Goal: Task Accomplishment & Management: Manage account settings

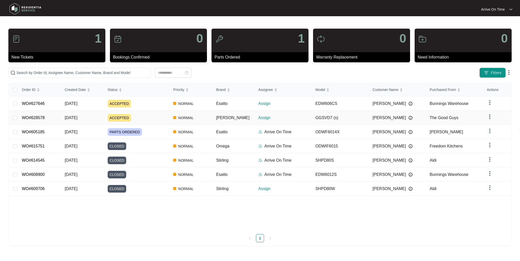
click at [120, 116] on span "ACCEPTED" at bounding box center [119, 118] width 23 height 8
click at [124, 102] on span "ACCEPTED" at bounding box center [119, 104] width 23 height 8
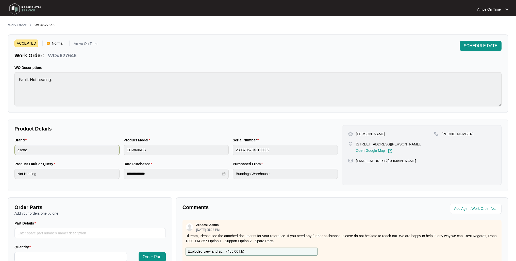
click at [117, 151] on div "Brand esatto Product Model EDW606CS Serial Number 23037067040100032" at bounding box center [175, 150] width 327 height 24
drag, startPoint x: 469, startPoint y: 135, endPoint x: 448, endPoint y: 136, distance: 20.3
click at [448, 136] on div "[PHONE_NUMBER]" at bounding box center [464, 134] width 61 height 5
copy p "449049908"
click at [469, 46] on span "SCHEDULE DATE" at bounding box center [481, 46] width 34 height 6
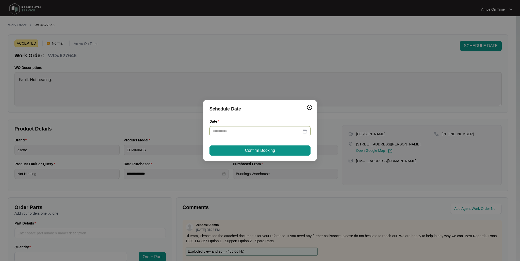
click at [267, 131] on input "Date" at bounding box center [256, 132] width 89 height 6
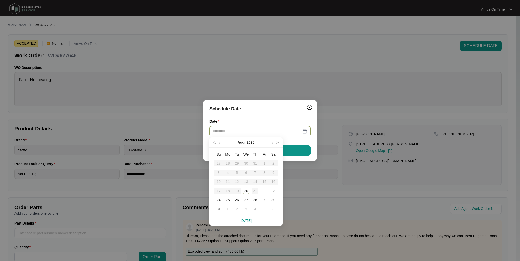
click at [255, 192] on div "21" at bounding box center [255, 191] width 6 height 6
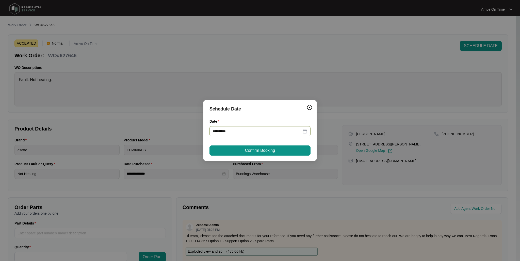
type input "**********"
click at [248, 153] on span "Confirm Booking" at bounding box center [260, 151] width 30 height 6
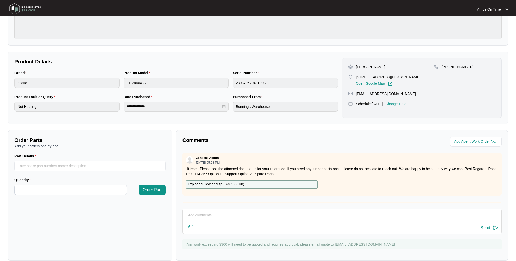
scroll to position [75, 0]
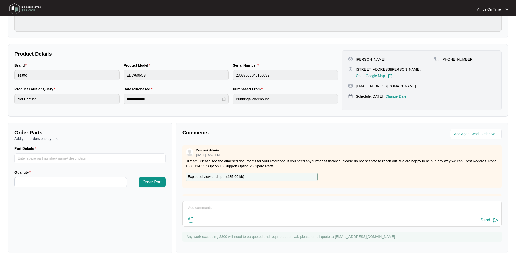
drag, startPoint x: 396, startPoint y: 237, endPoint x: 336, endPoint y: 236, distance: 60.4
click at [336, 236] on p "Any work exceeding $300 will need to be quoted and requires approval, please em…" at bounding box center [343, 237] width 312 height 5
copy p "[EMAIL_ADDRESS][DOMAIN_NAME]"
drag, startPoint x: 356, startPoint y: 69, endPoint x: 400, endPoint y: 70, distance: 44.4
click at [400, 70] on p "[STREET_ADDRESS][PERSON_NAME]," at bounding box center [388, 69] width 65 height 5
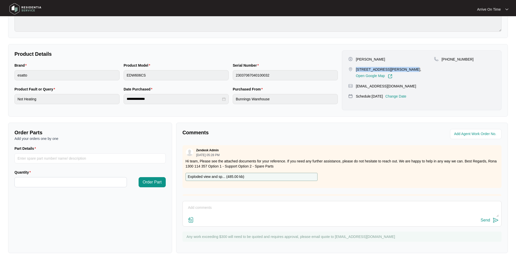
copy p "2/62 Myola St, [PERSON_NAME] lak"
click at [117, 74] on div "Brand esatto Product Model EDW606CS Serial Number 23037067040100032" at bounding box center [175, 75] width 327 height 24
click at [9, 98] on div "**********" at bounding box center [258, 80] width 500 height 73
drag, startPoint x: 184, startPoint y: 236, endPoint x: 397, endPoint y: 237, distance: 212.4
click at [397, 237] on div "Any work exceeding $300 will need to be quoted and requires approval, please em…" at bounding box center [341, 237] width 319 height 10
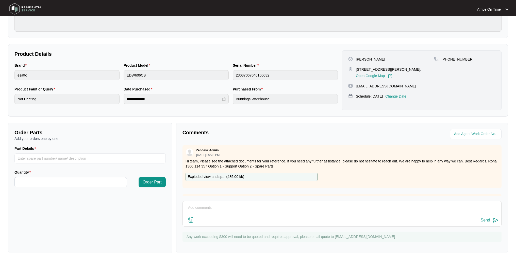
copy p "Any work exceeding $300 will need to be quoted and requires approval, please em…"
